Goal: Task Accomplishment & Management: Use online tool/utility

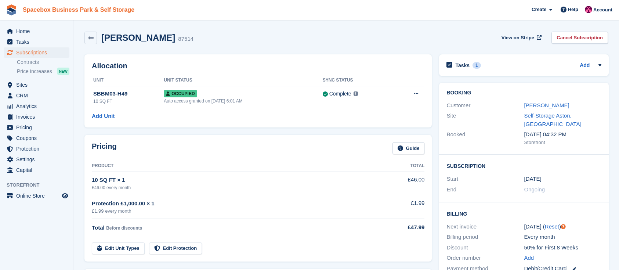
scroll to position [228, 0]
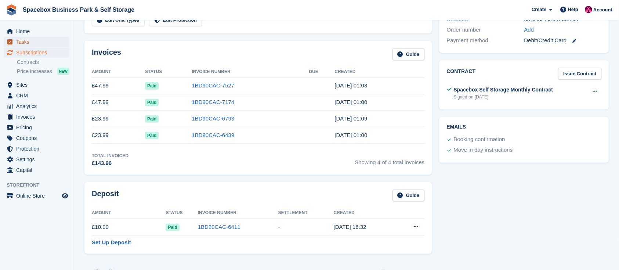
click at [37, 43] on span "Tasks" at bounding box center [38, 42] width 44 height 10
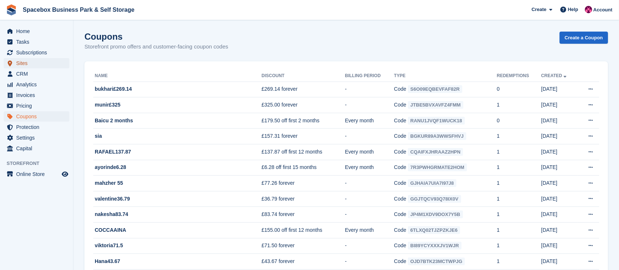
click at [33, 64] on span "Sites" at bounding box center [38, 63] width 44 height 10
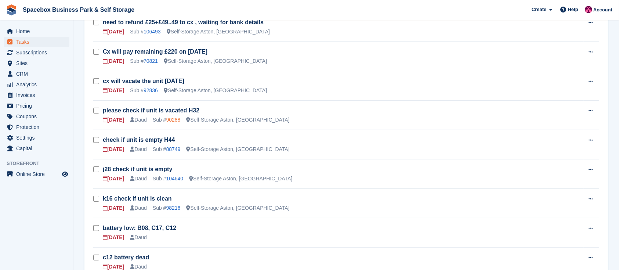
scroll to position [330, 0]
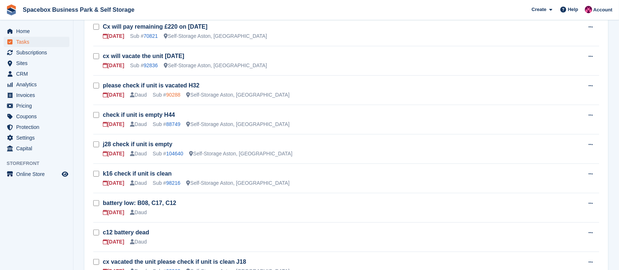
click at [173, 92] on link "90288" at bounding box center [173, 95] width 14 height 6
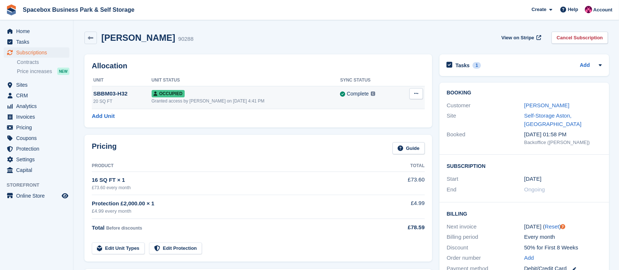
click at [416, 95] on icon at bounding box center [416, 93] width 4 height 5
click at [375, 134] on p "Deallocate" at bounding box center [388, 134] width 64 height 10
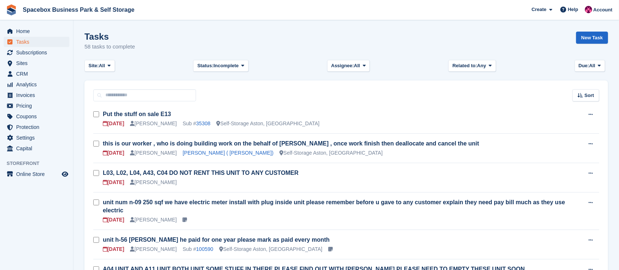
scroll to position [330, 0]
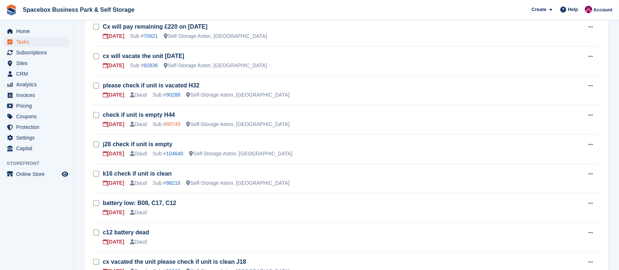
click at [171, 121] on link "88749" at bounding box center [173, 124] width 14 height 6
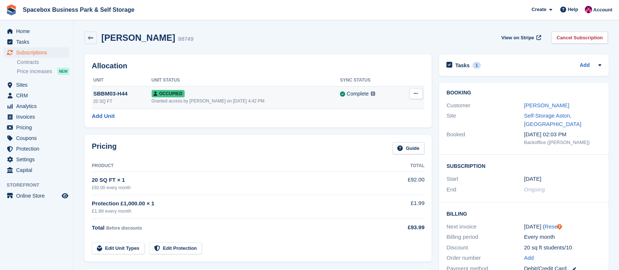
click at [419, 91] on button at bounding box center [416, 93] width 14 height 11
click at [373, 136] on p "Deallocate" at bounding box center [388, 134] width 64 height 10
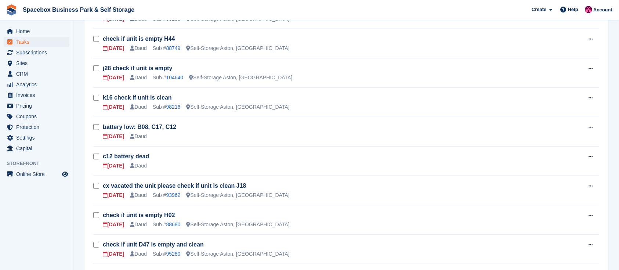
scroll to position [407, 0]
click at [176, 74] on link "104640" at bounding box center [174, 77] width 17 height 6
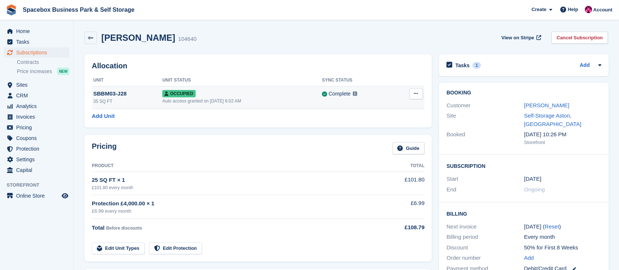
click at [416, 97] on button at bounding box center [416, 93] width 14 height 11
click at [364, 132] on p "Deallocate" at bounding box center [388, 134] width 64 height 10
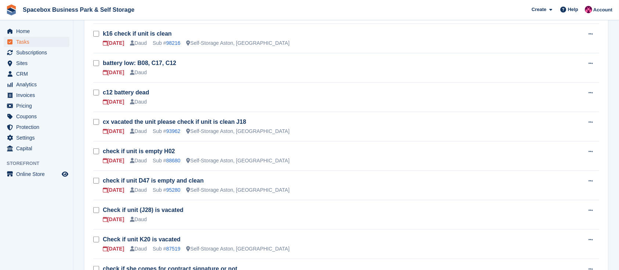
scroll to position [473, 0]
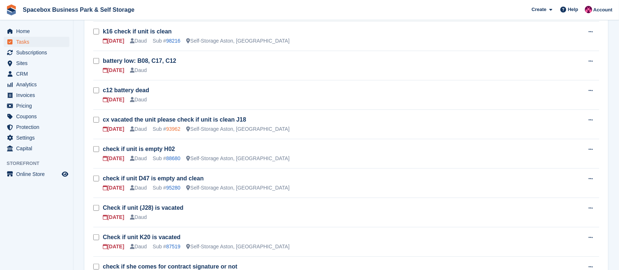
click at [173, 126] on link "93962" at bounding box center [173, 129] width 14 height 6
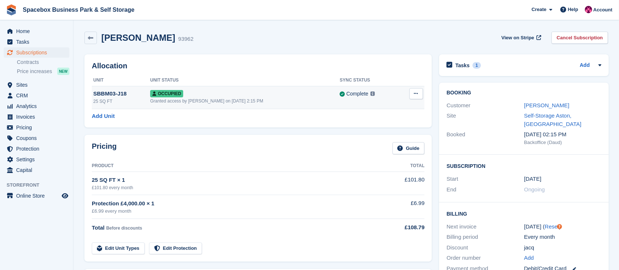
click at [414, 91] on icon at bounding box center [416, 93] width 4 height 5
click at [364, 134] on p "Deallocate" at bounding box center [388, 134] width 64 height 10
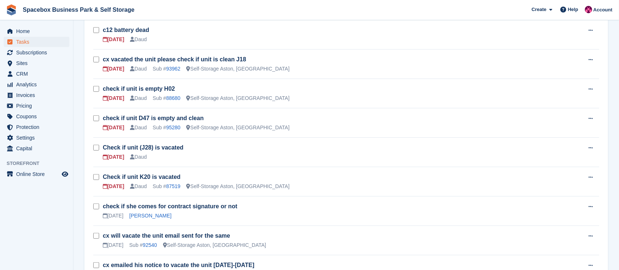
scroll to position [533, 0]
click at [170, 95] on link "88680" at bounding box center [173, 98] width 14 height 6
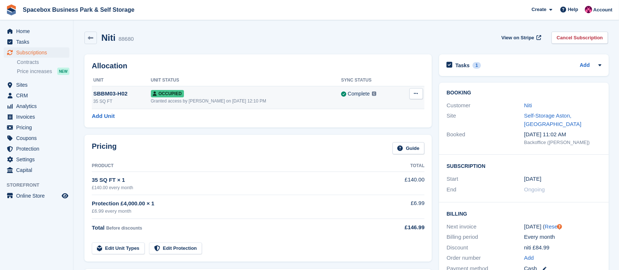
click at [414, 96] on icon at bounding box center [416, 93] width 4 height 5
click at [374, 132] on p "Deallocate" at bounding box center [388, 134] width 64 height 10
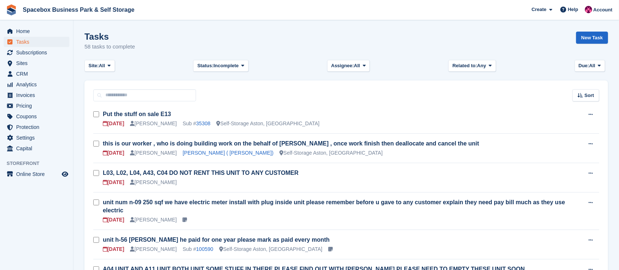
scroll to position [533, 0]
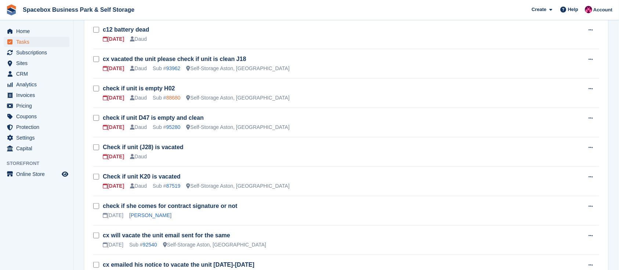
click at [176, 95] on link "88680" at bounding box center [173, 98] width 14 height 6
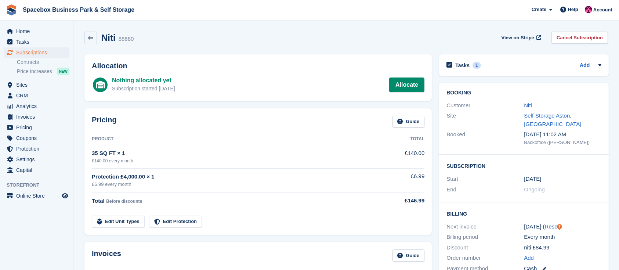
scroll to position [533, 0]
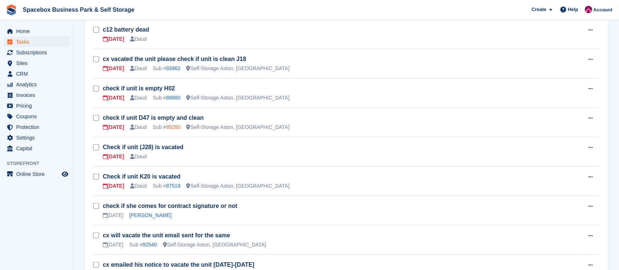
click at [178, 124] on link "95280" at bounding box center [173, 127] width 14 height 6
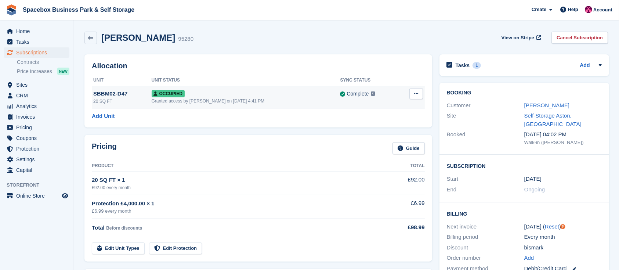
click at [418, 93] on button at bounding box center [416, 93] width 14 height 11
click at [369, 129] on p "Deallocate" at bounding box center [388, 134] width 64 height 10
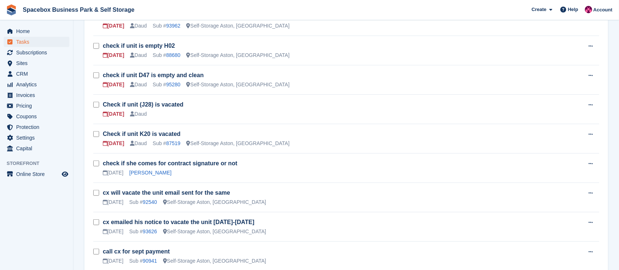
scroll to position [576, 0]
click at [144, 110] on div "Daud" at bounding box center [138, 114] width 17 height 8
click at [137, 101] on link "Check if unit (J28) is vacated" at bounding box center [143, 104] width 81 height 6
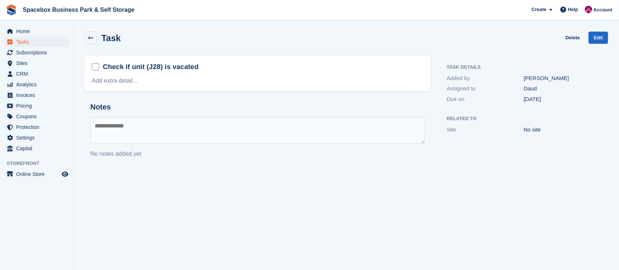
click at [536, 127] on div "No site" at bounding box center [562, 130] width 77 height 8
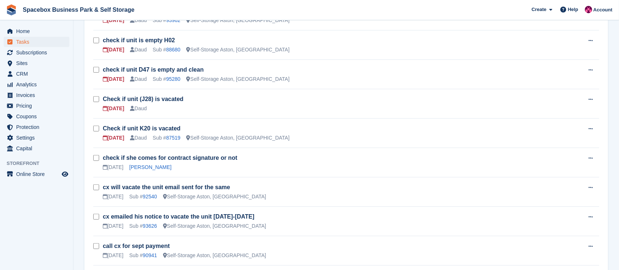
scroll to position [593, 0]
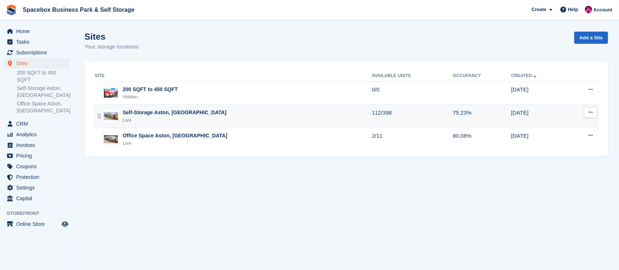
click at [164, 118] on div "Live" at bounding box center [175, 119] width 104 height 7
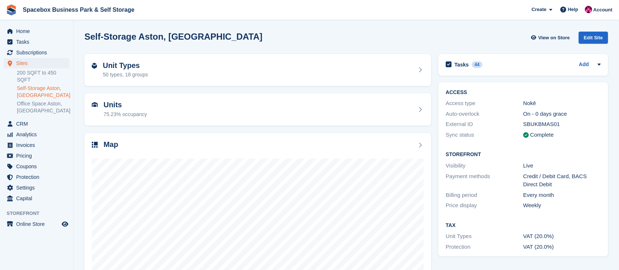
click at [164, 118] on div "Units 75.23% occupancy" at bounding box center [258, 110] width 332 height 18
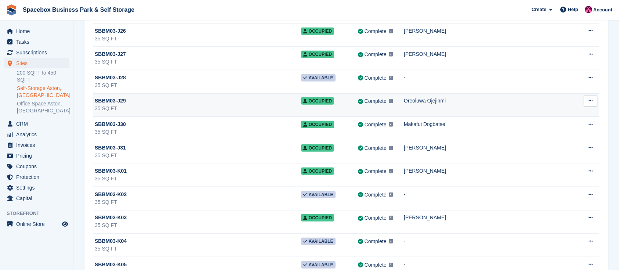
scroll to position [6325, 0]
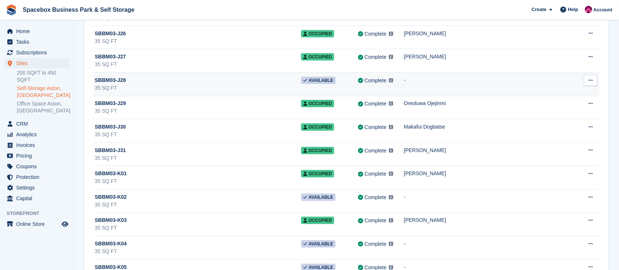
click at [590, 75] on button at bounding box center [591, 80] width 14 height 11
click at [563, 100] on p "Unit activity" at bounding box center [562, 105] width 64 height 10
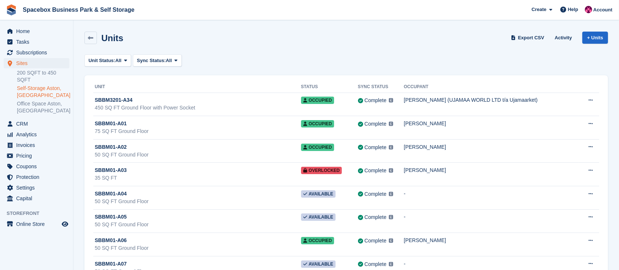
scroll to position [6325, 0]
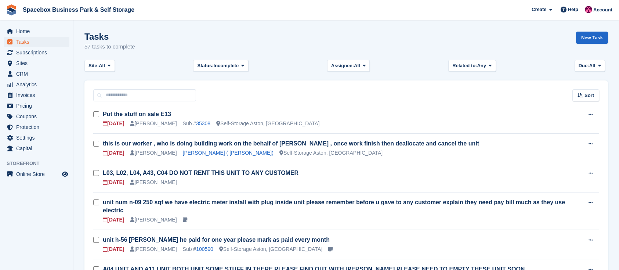
scroll to position [595, 0]
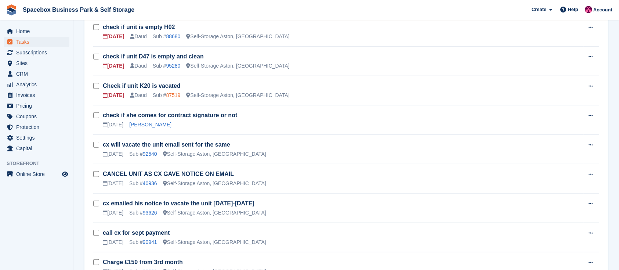
click at [177, 92] on link "87519" at bounding box center [173, 95] width 14 height 6
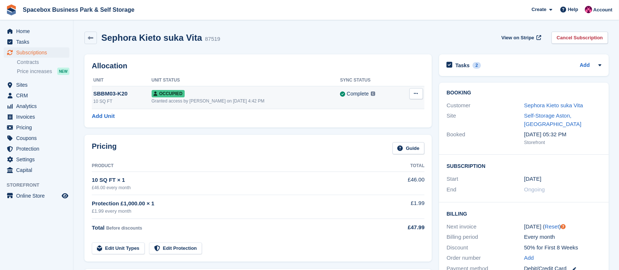
click at [418, 93] on button at bounding box center [416, 93] width 14 height 11
click at [370, 136] on p "Deallocate" at bounding box center [388, 134] width 64 height 10
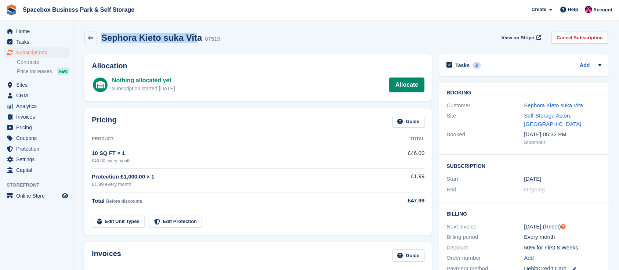
drag, startPoint x: 103, startPoint y: 39, endPoint x: 193, endPoint y: 41, distance: 90.0
click at [193, 41] on h2 "Sephora Kieto suka Vita" at bounding box center [151, 38] width 101 height 10
